Goal: Communication & Community: Participate in discussion

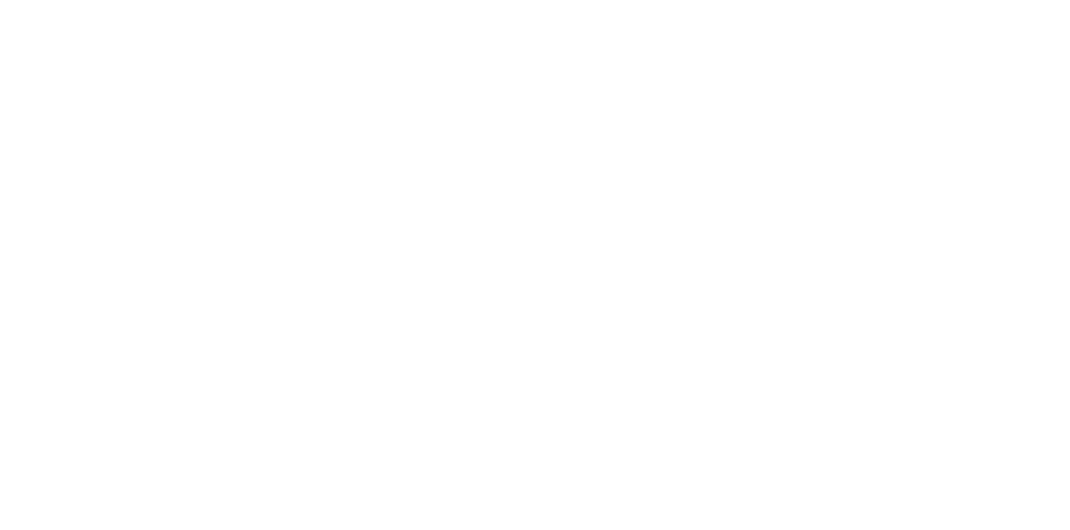
scroll to position [137, 0]
click at [753, 492] on div at bounding box center [538, 484] width 429 height 18
click at [941, 496] on button "Send" at bounding box center [908, 483] width 66 height 25
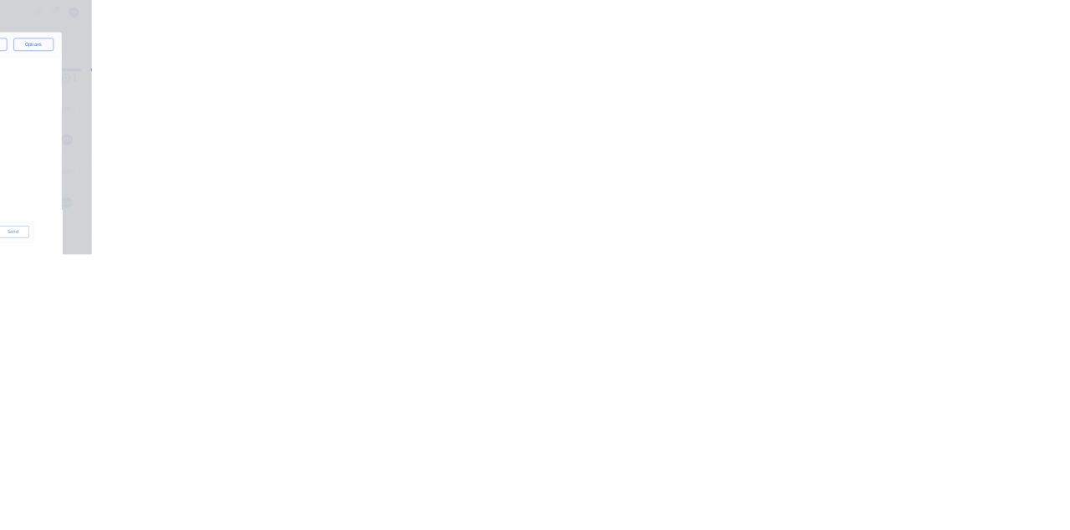
click at [895, 93] on button "Close" at bounding box center [864, 92] width 61 height 27
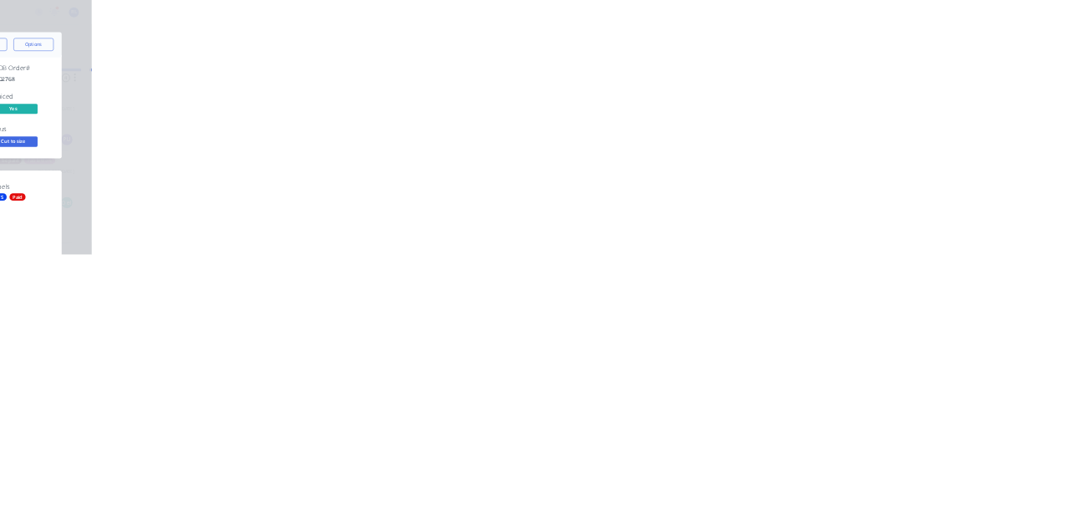
click at [175, 144] on div "Collaborate" at bounding box center [142, 146] width 66 height 15
click at [753, 492] on div at bounding box center [538, 484] width 429 height 18
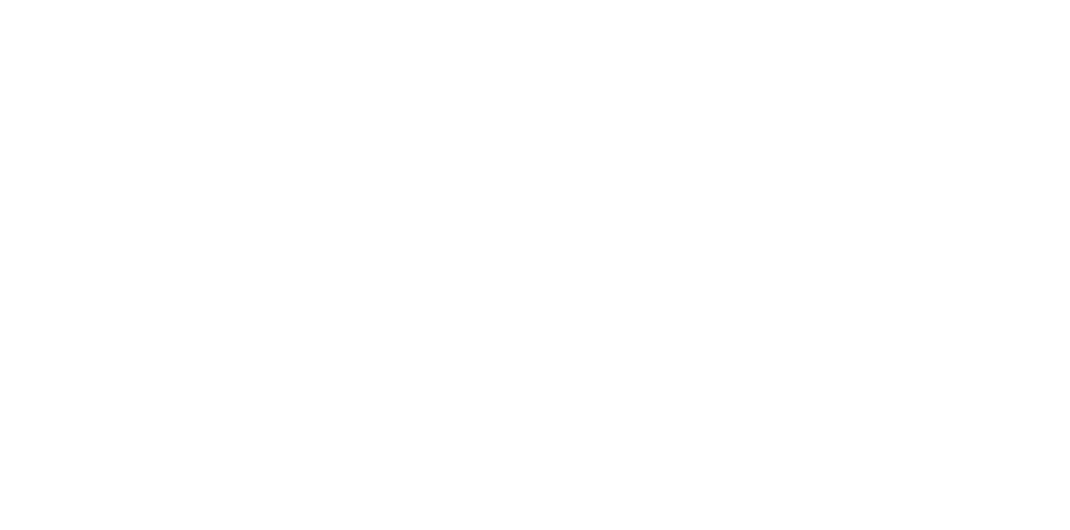
click at [941, 496] on button "Send" at bounding box center [908, 483] width 66 height 25
click at [895, 92] on button "Close" at bounding box center [864, 92] width 61 height 27
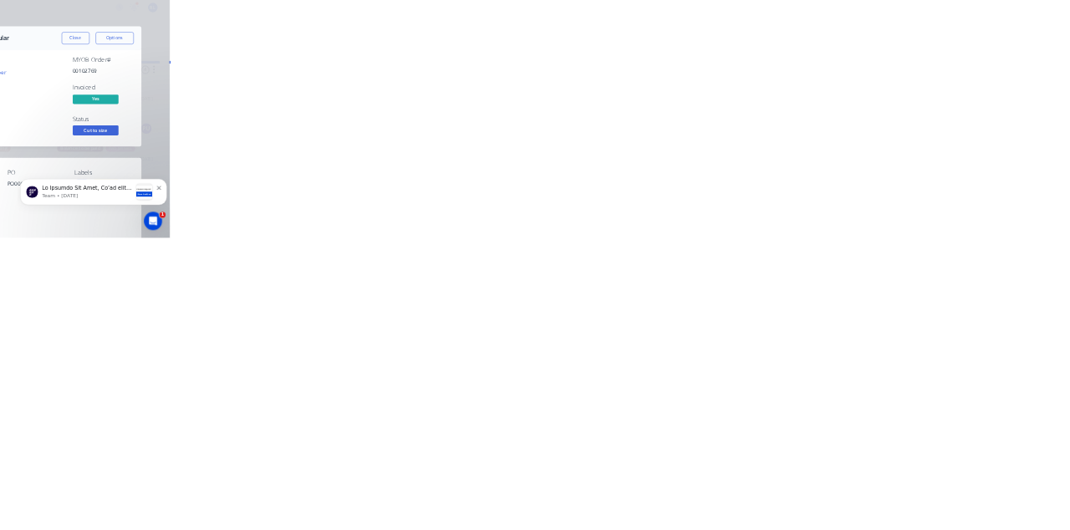
click at [1069, 529] on div "Order details Collaborate Checklists 0/0 Tracking Linked Orders Timeline Order …" at bounding box center [535, 265] width 1070 height 530
click at [895, 92] on button "Close" at bounding box center [864, 92] width 61 height 27
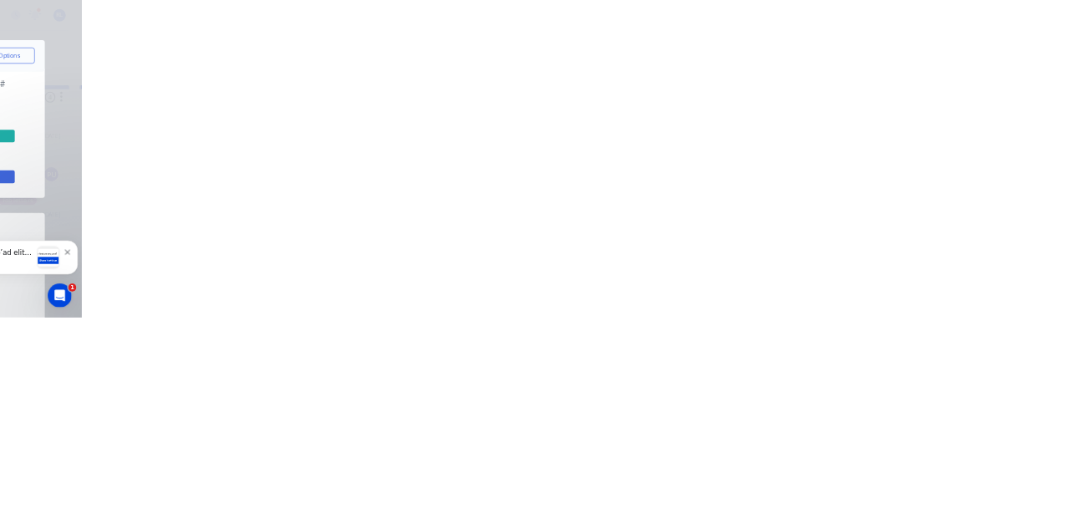
click at [895, 99] on button "Close" at bounding box center [864, 92] width 61 height 27
